Goal: Task Accomplishment & Management: Manage account settings

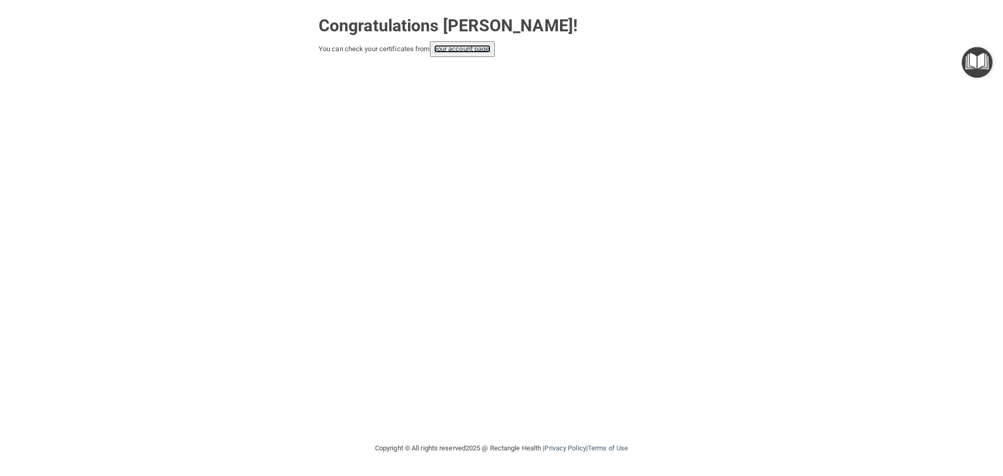
click at [479, 50] on link "your account page!" at bounding box center [462, 49] width 57 height 8
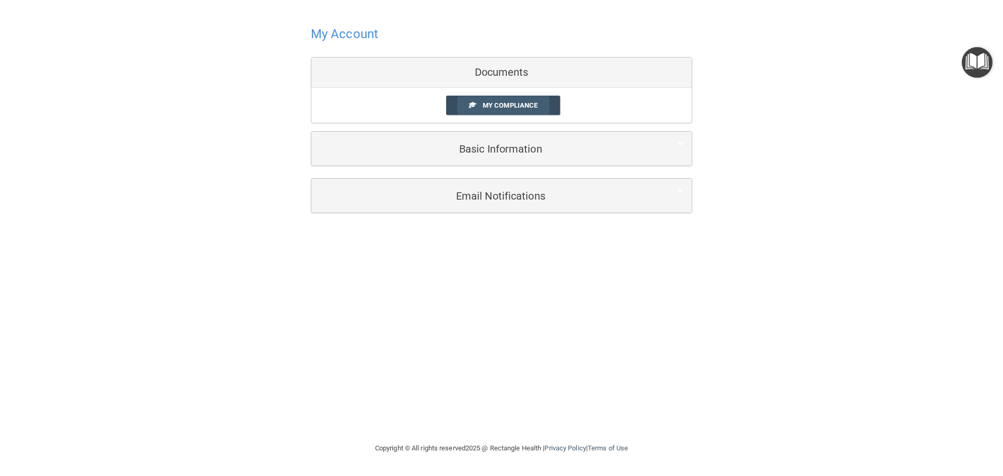
click at [495, 103] on span "My Compliance" at bounding box center [510, 105] width 55 height 8
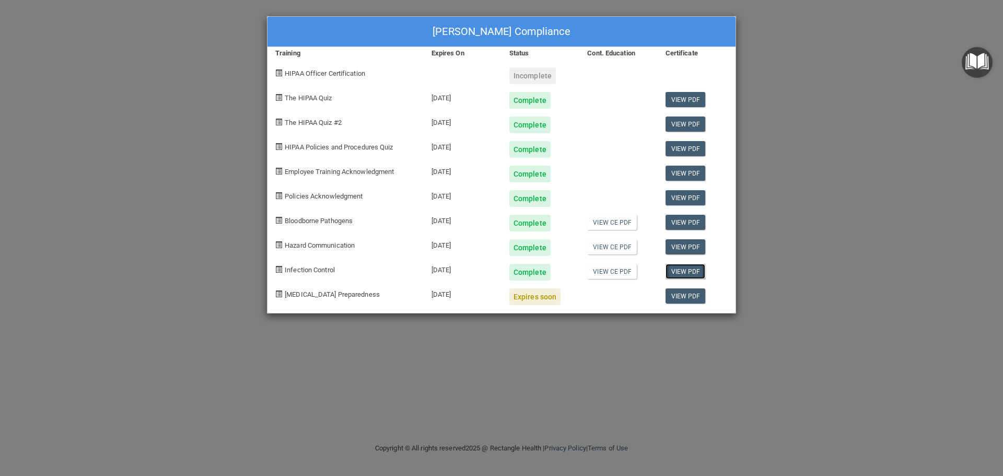
click at [680, 270] on link "View PDF" at bounding box center [686, 271] width 40 height 15
click at [980, 66] on img "Open Resource Center" at bounding box center [977, 62] width 31 height 31
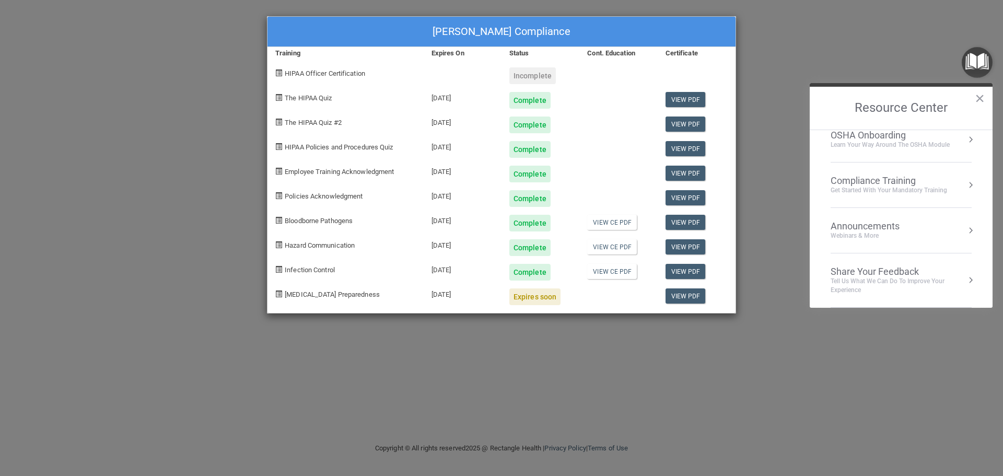
scroll to position [11, 0]
click at [892, 41] on div "Maria Gonzalez's Compliance Training Expires On Status Cont. Education Certific…" at bounding box center [501, 238] width 1003 height 476
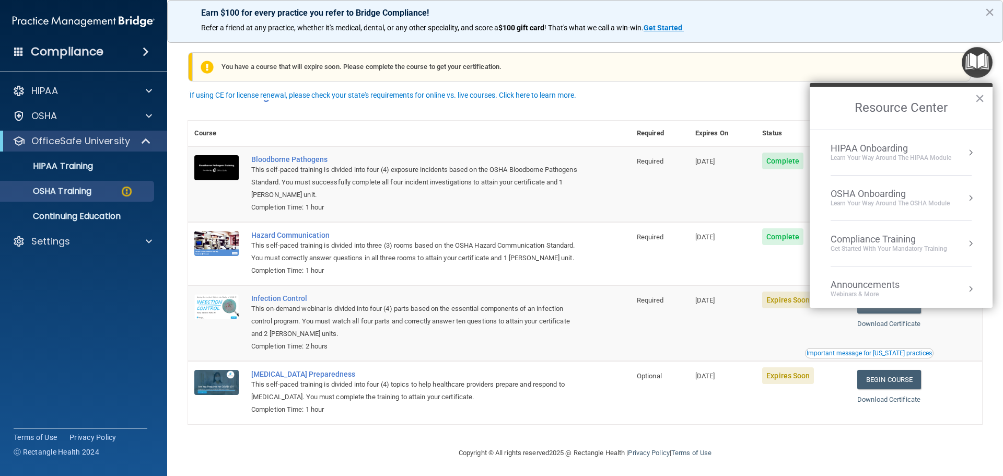
scroll to position [17, 0]
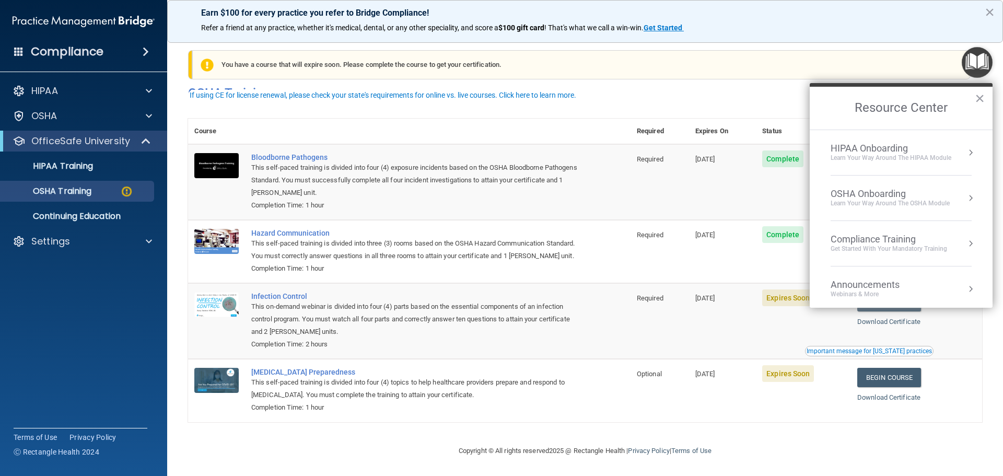
click at [620, 260] on td "Hazard Communication This self-paced training is divided into three (3) rooms b…" at bounding box center [438, 251] width 386 height 63
click at [53, 145] on p "OfficeSafe University" at bounding box center [80, 141] width 99 height 13
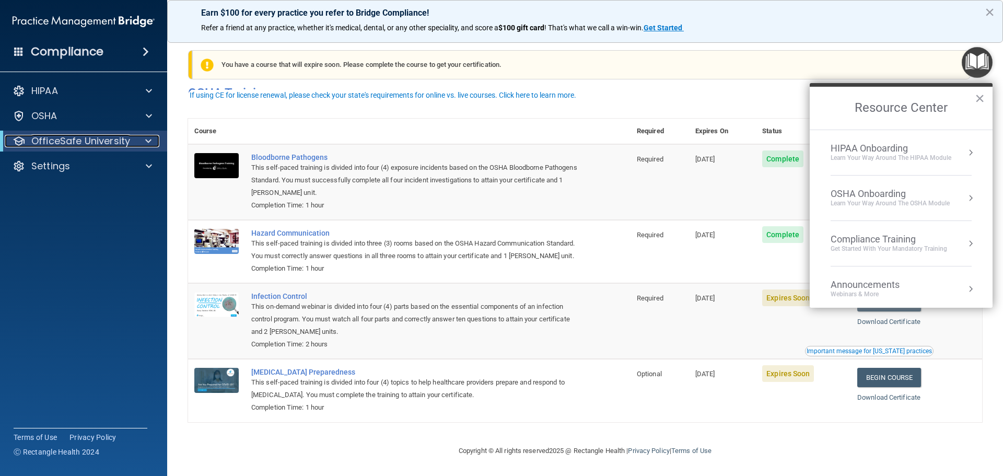
click at [54, 144] on p "OfficeSafe University" at bounding box center [80, 141] width 99 height 13
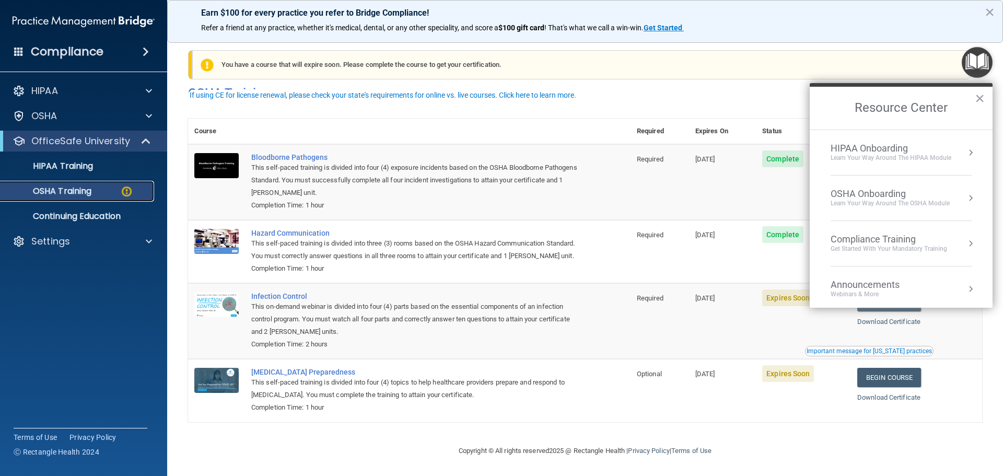
click at [61, 193] on p "OSHA Training" at bounding box center [49, 191] width 85 height 10
click at [981, 98] on button "×" at bounding box center [980, 98] width 10 height 17
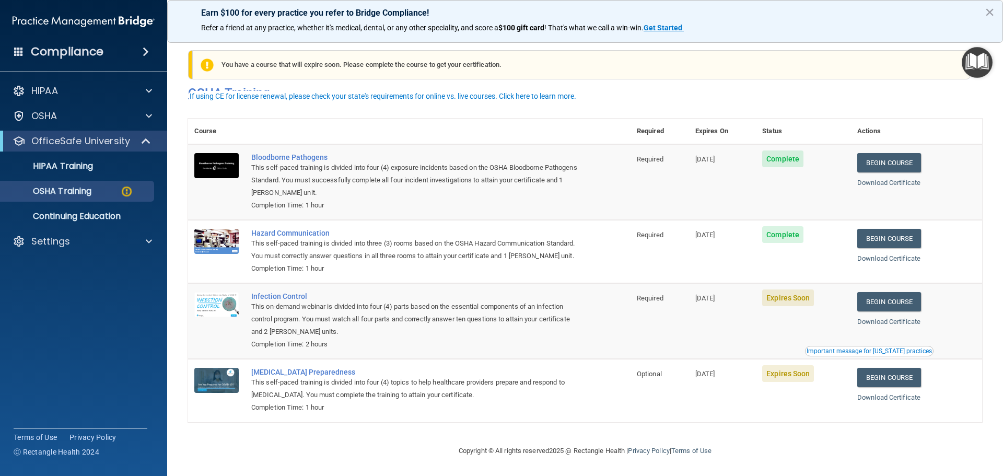
scroll to position [0, 0]
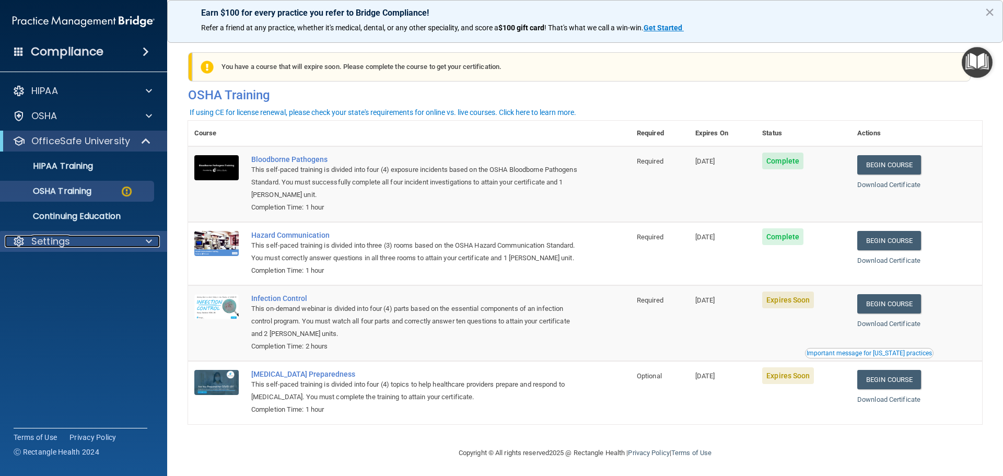
click at [149, 238] on span at bounding box center [149, 241] width 6 height 13
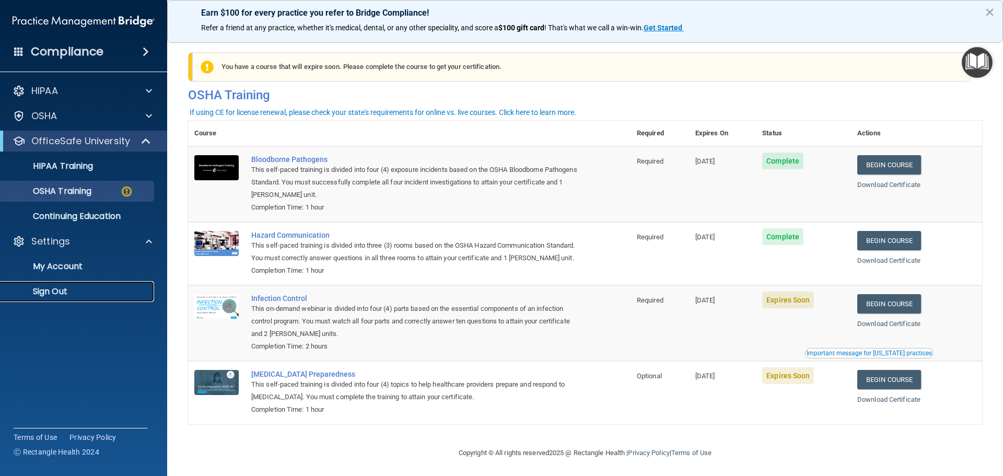
click at [73, 290] on p "Sign Out" at bounding box center [78, 291] width 143 height 10
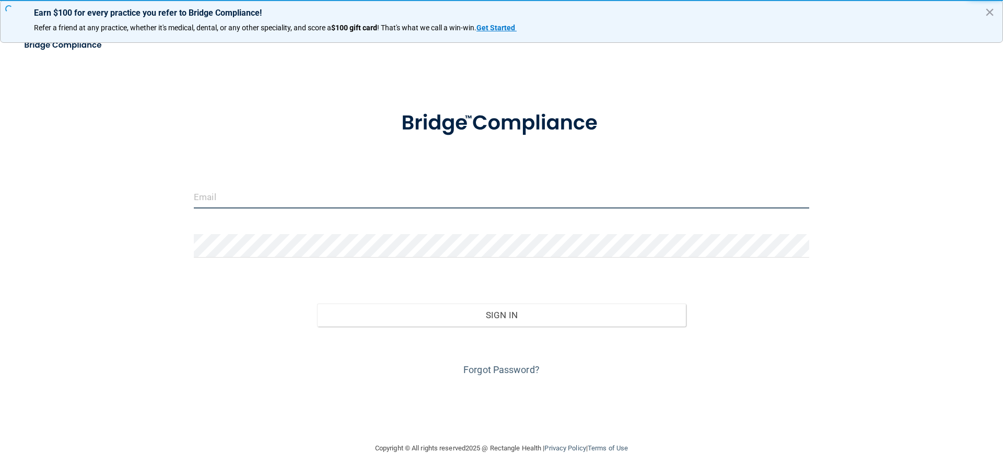
type input "[PERSON_NAME][EMAIL_ADDRESS][DOMAIN_NAME]"
